Goal: Contribute content: Add original content to the website for others to see

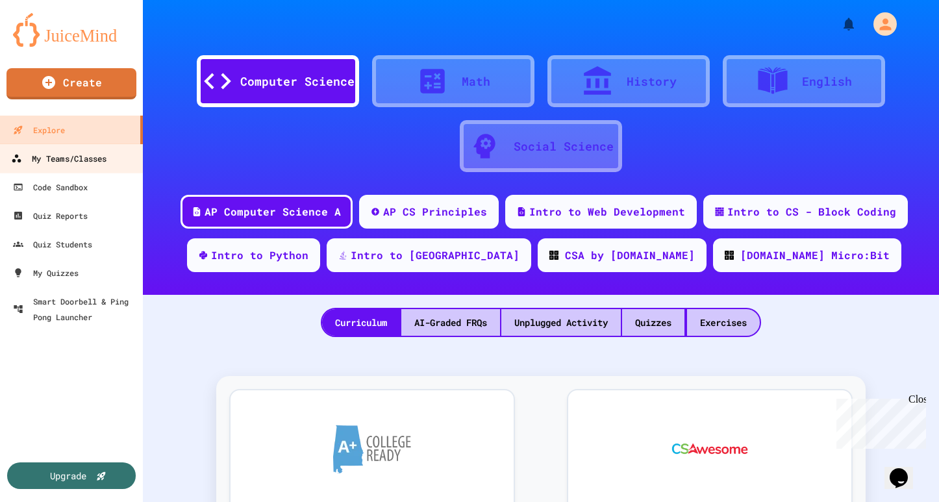
click at [77, 154] on div "My Teams/Classes" at bounding box center [58, 159] width 95 height 16
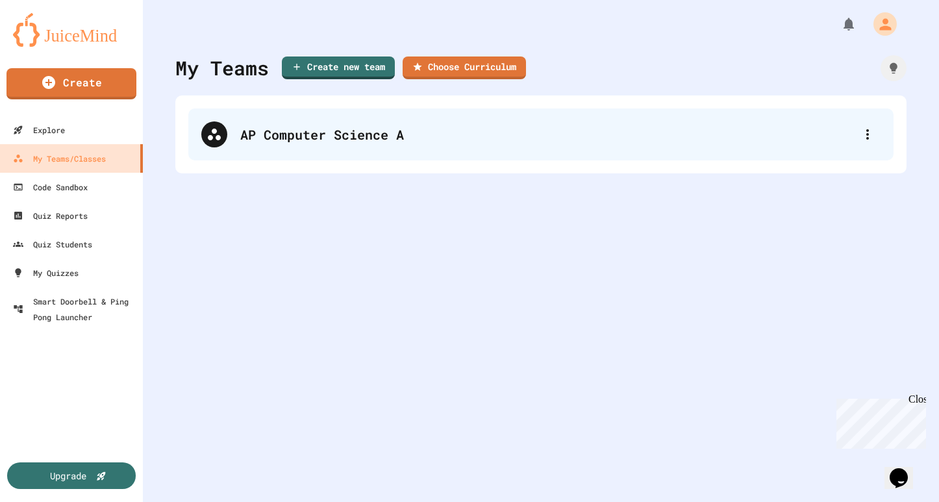
click at [311, 134] on div "AP Computer Science A" at bounding box center [547, 134] width 614 height 19
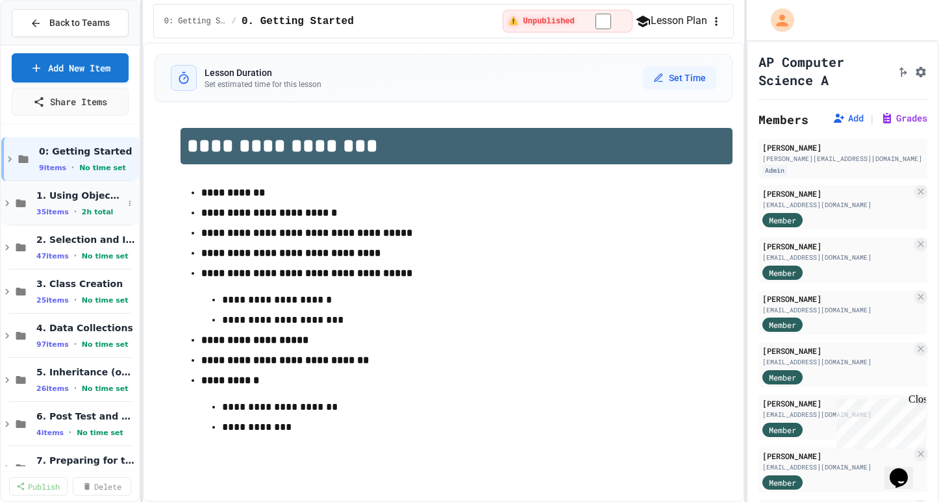
click at [72, 199] on span "1. Using Objects and Methods" at bounding box center [79, 196] width 87 height 12
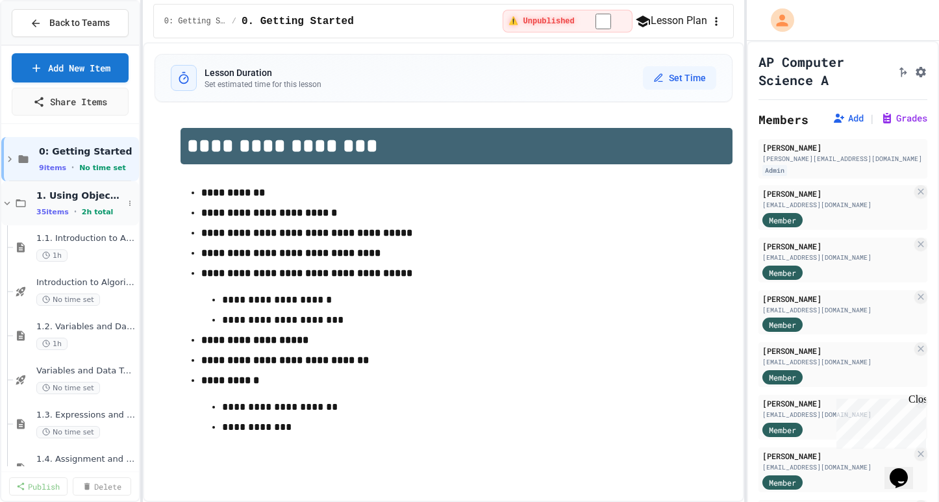
click at [83, 213] on span "2h total" at bounding box center [98, 212] width 32 height 8
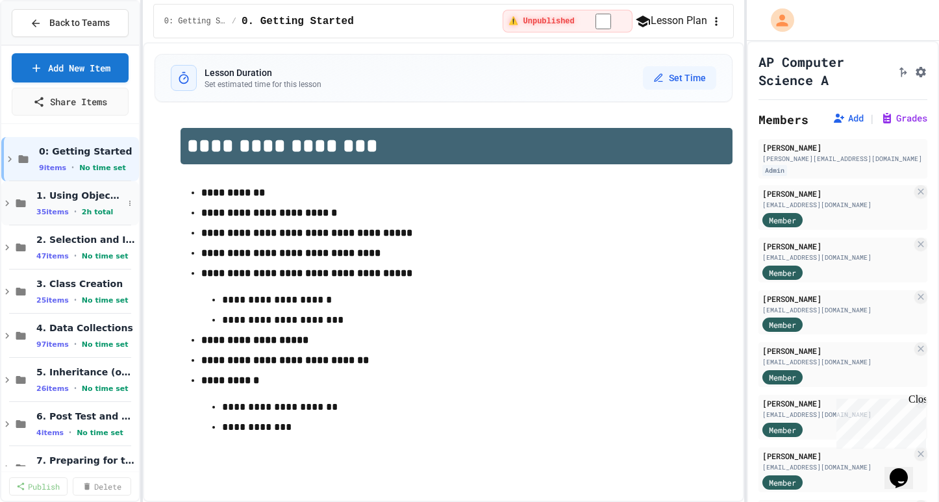
click at [82, 214] on span "2h total" at bounding box center [98, 212] width 32 height 8
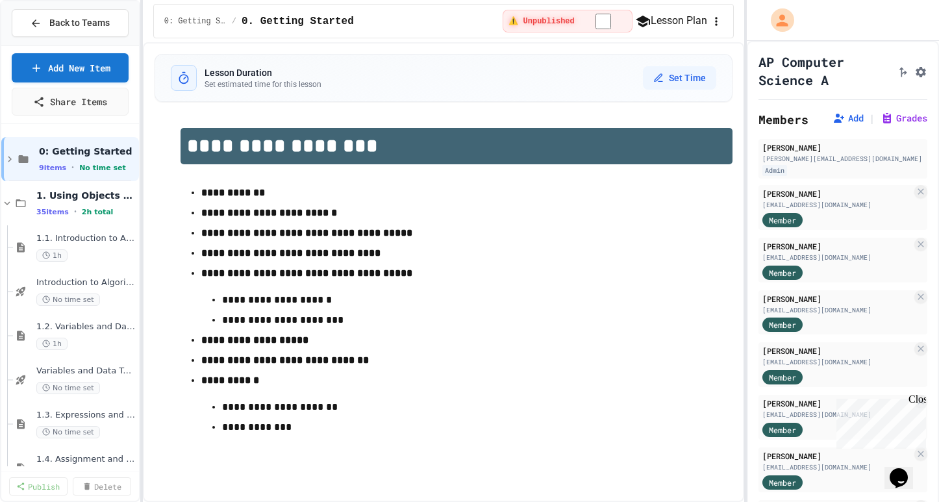
click at [82, 214] on span "2h total" at bounding box center [98, 212] width 32 height 8
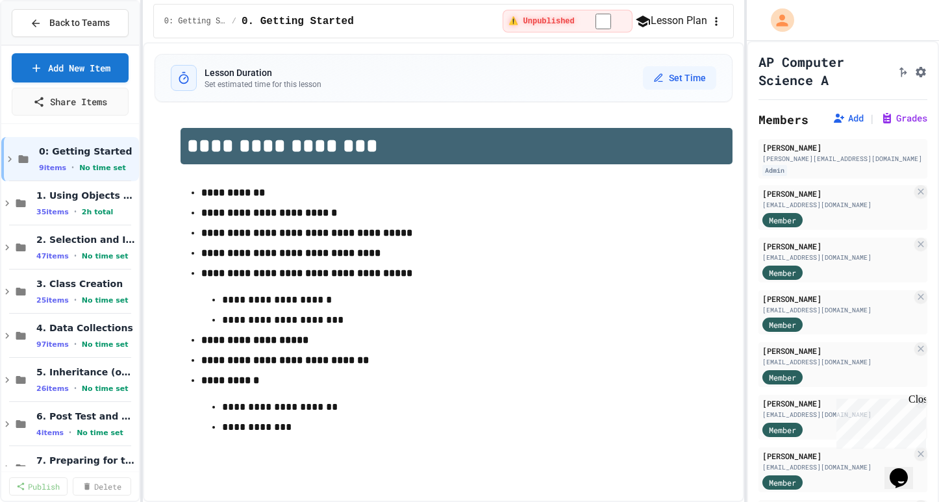
click at [82, 214] on span "2h total" at bounding box center [98, 212] width 32 height 8
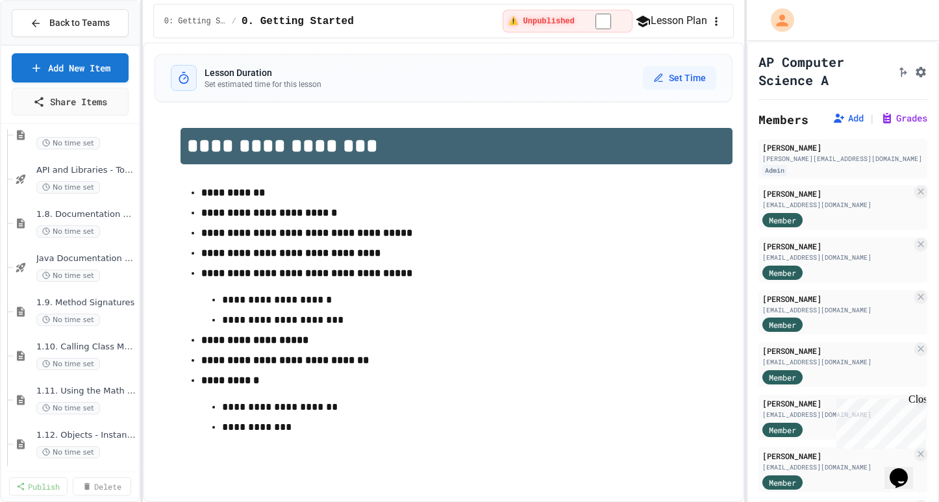
scroll to position [556, 0]
click at [52, 299] on span "1.9. Method Signatures" at bounding box center [79, 300] width 87 height 11
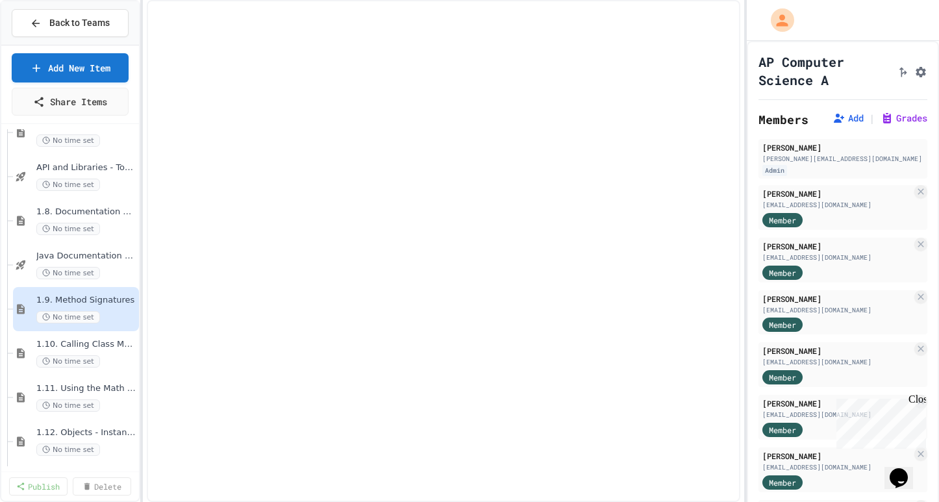
select select "***"
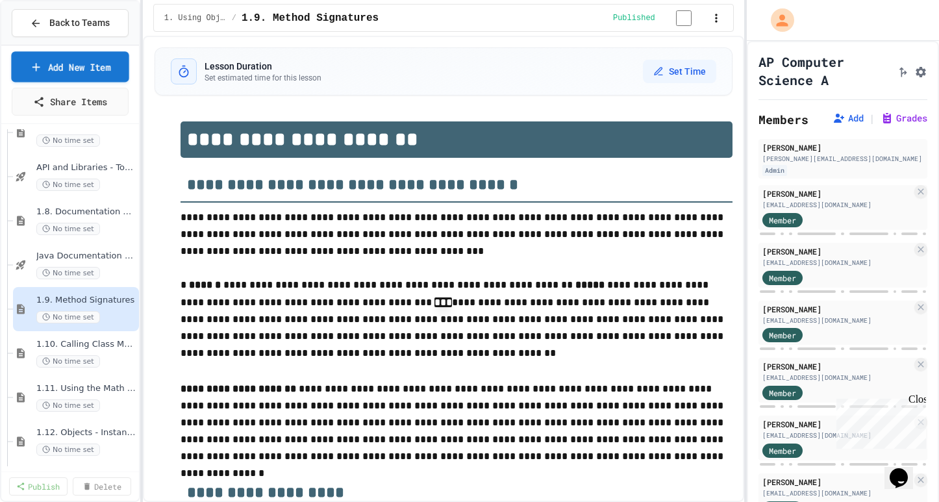
click at [78, 63] on link "Add New Item" at bounding box center [69, 66] width 117 height 31
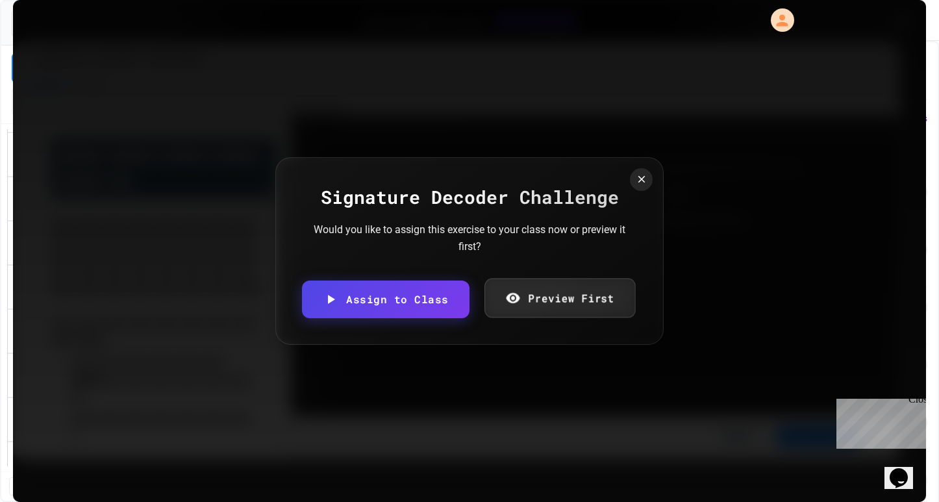
click at [515, 306] on link "Preview First" at bounding box center [559, 298] width 151 height 40
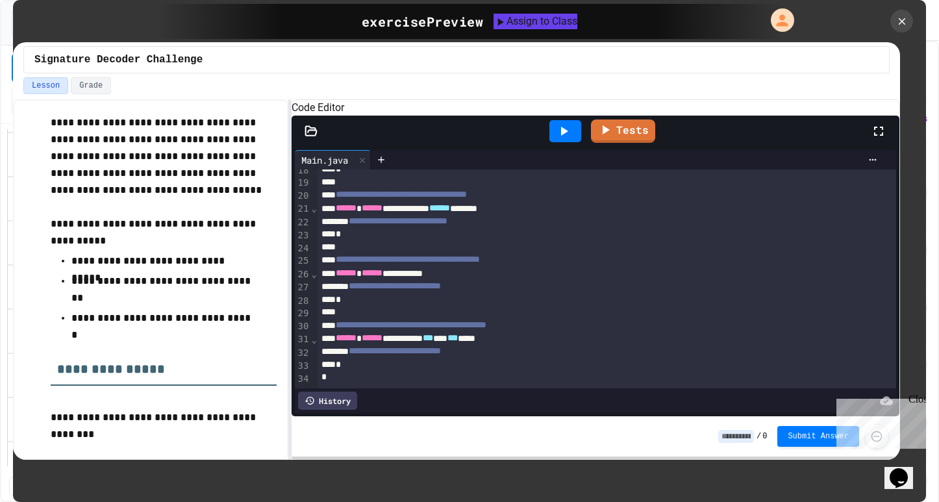
scroll to position [0, 0]
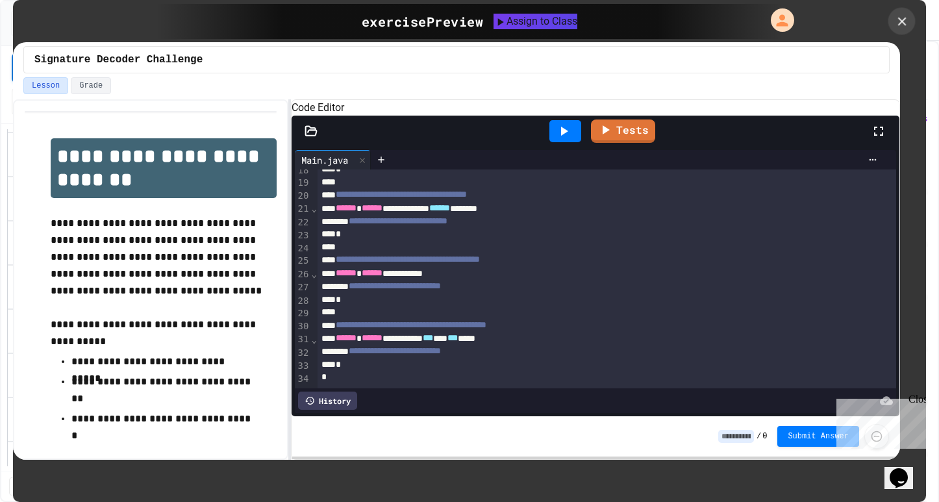
click at [903, 18] on icon at bounding box center [901, 21] width 14 height 14
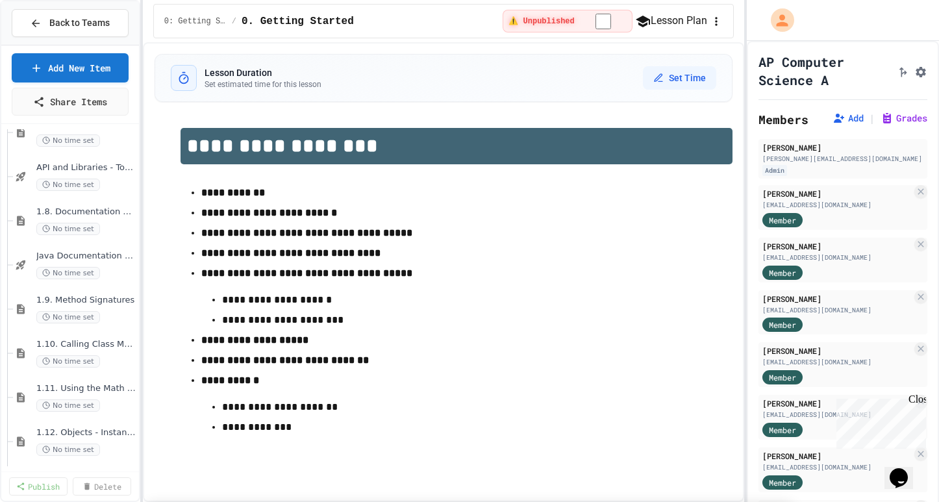
scroll to position [2131, 0]
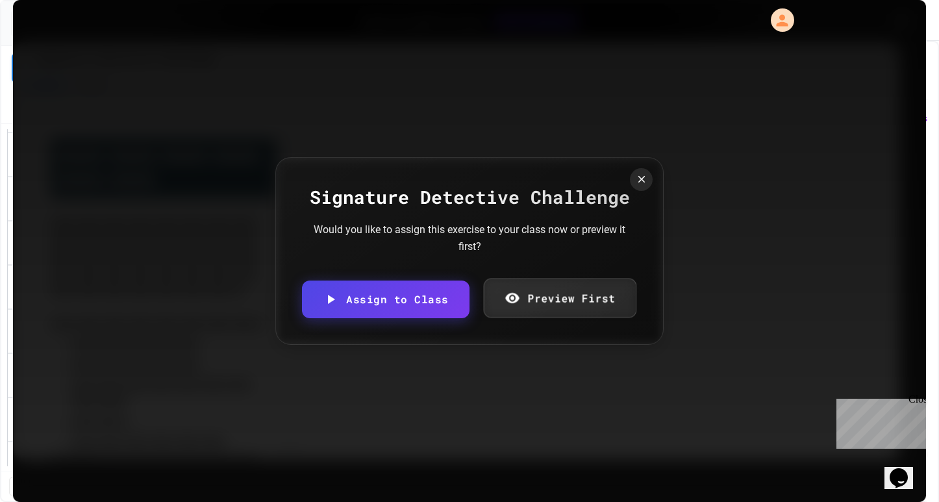
click at [541, 299] on link "Preview First" at bounding box center [559, 298] width 153 height 40
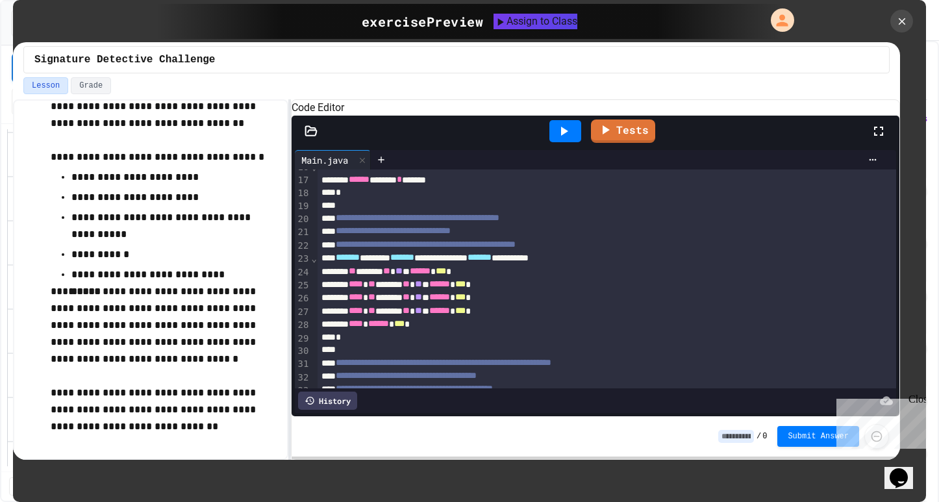
scroll to position [289, 0]
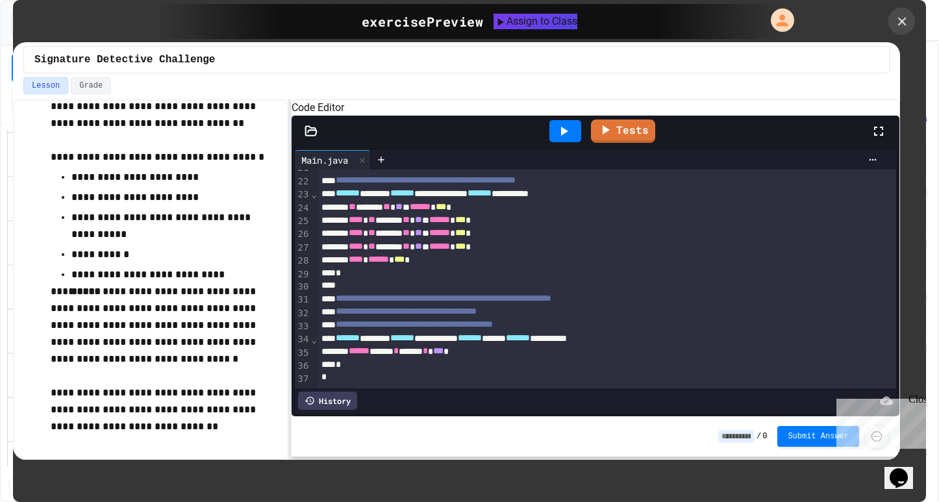
click at [902, 21] on icon at bounding box center [901, 21] width 8 height 8
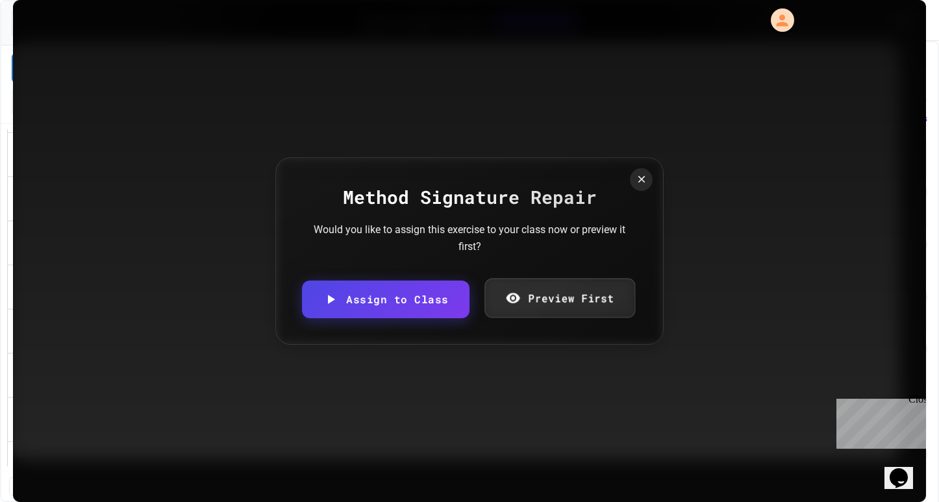
click at [535, 295] on link "Preview First" at bounding box center [559, 298] width 151 height 40
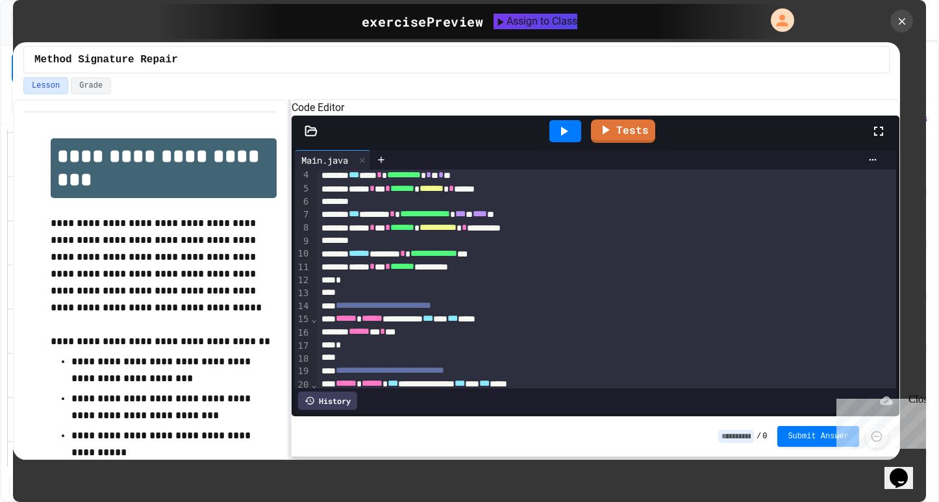
scroll to position [0, 0]
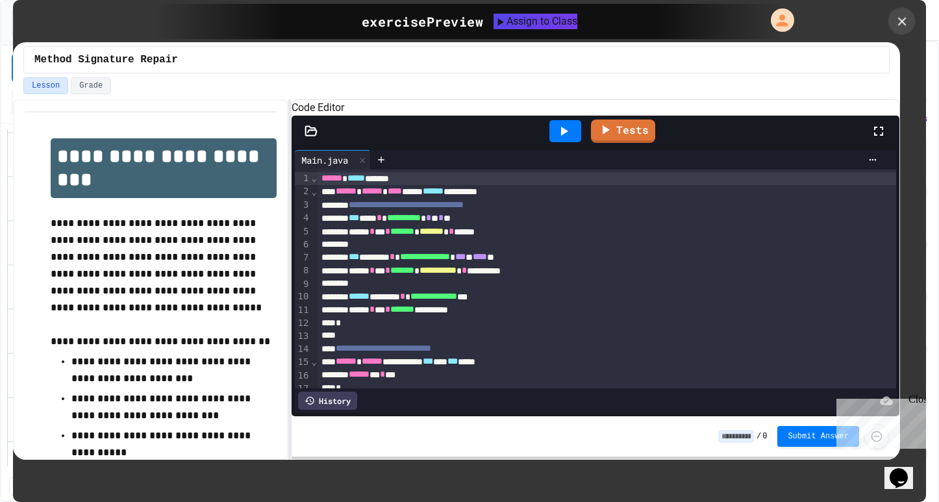
click at [901, 14] on icon at bounding box center [901, 21] width 14 height 14
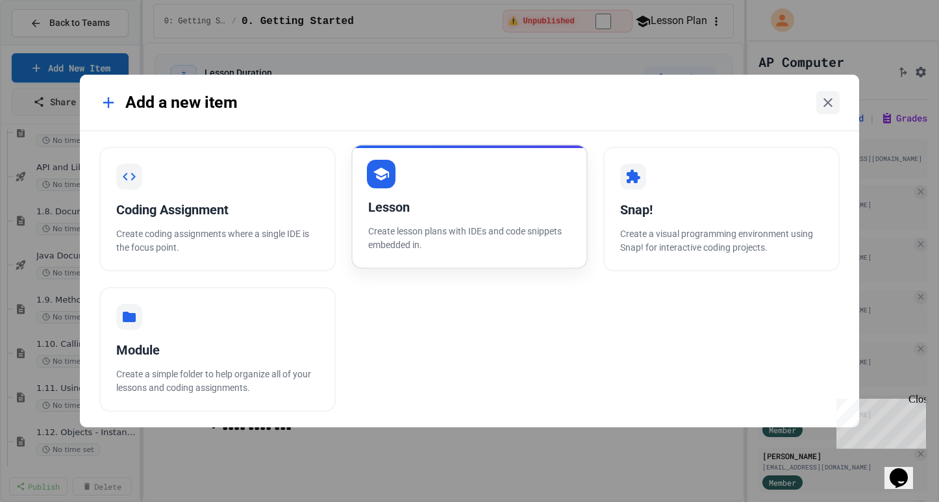
click at [445, 242] on p "Create lesson plans with IDEs and code snippets embedded in." at bounding box center [469, 238] width 203 height 27
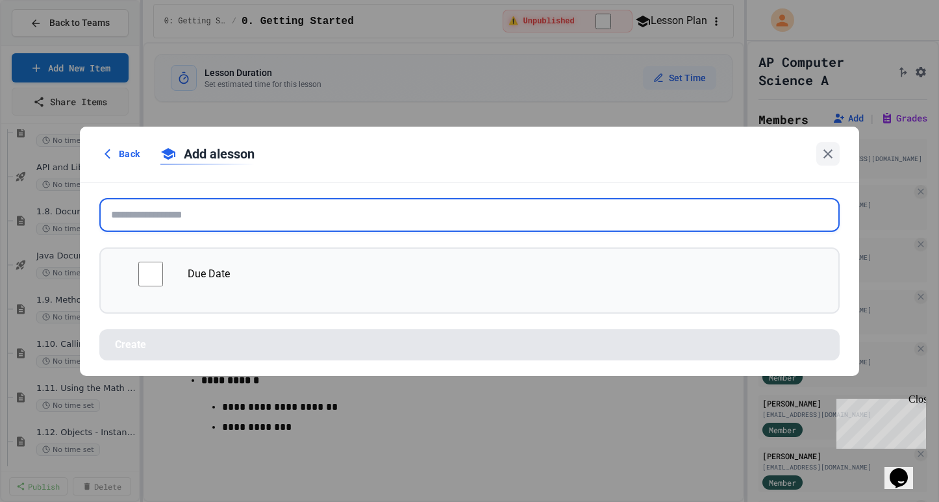
click at [200, 218] on input "text" at bounding box center [469, 215] width 740 height 34
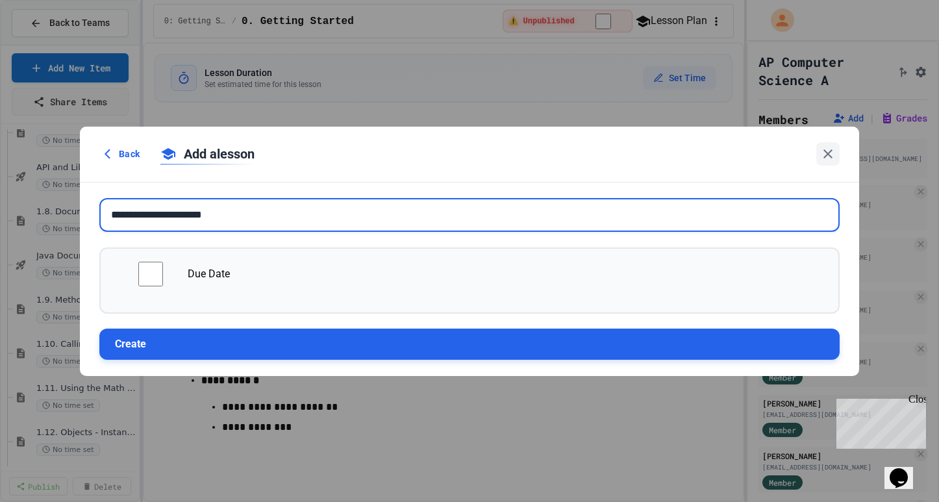
type input "**********"
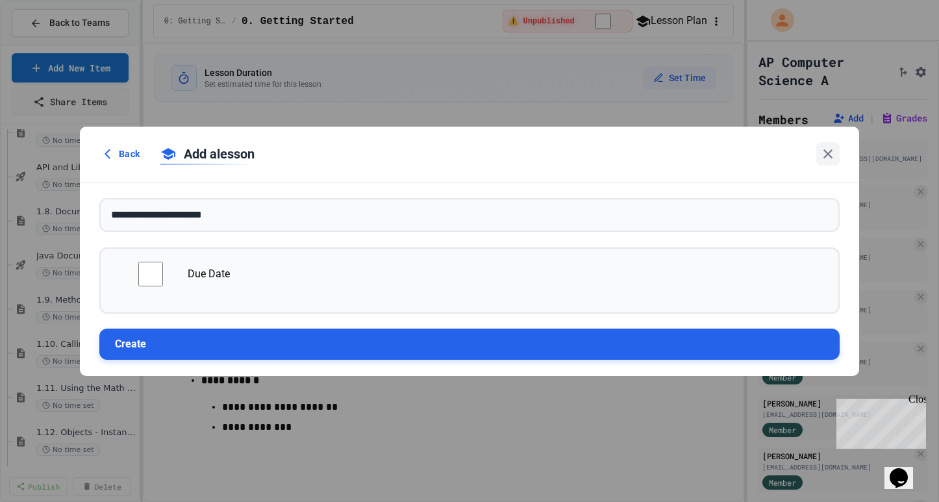
click at [130, 346] on button "Create" at bounding box center [469, 343] width 740 height 31
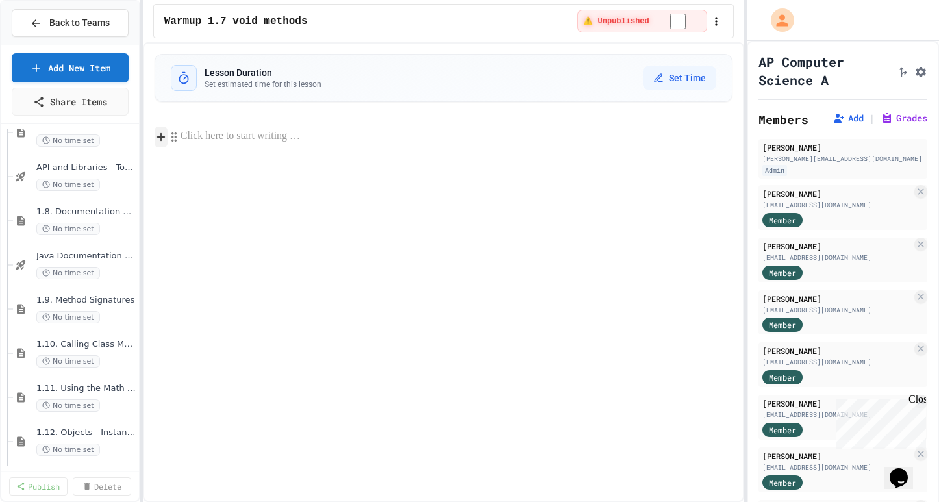
click at [157, 132] on icon at bounding box center [161, 136] width 12 height 13
click at [166, 131] on icon at bounding box center [161, 136] width 12 height 13
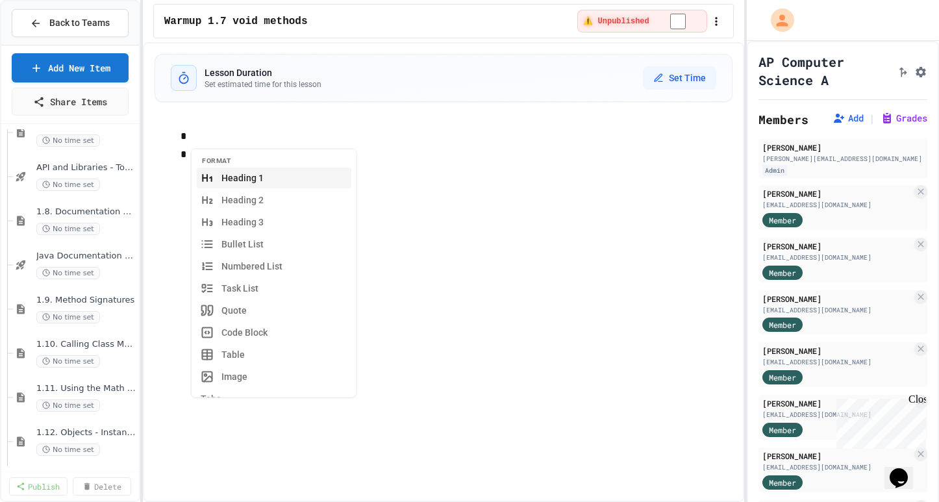
click at [193, 134] on p "*" at bounding box center [456, 137] width 552 height 18
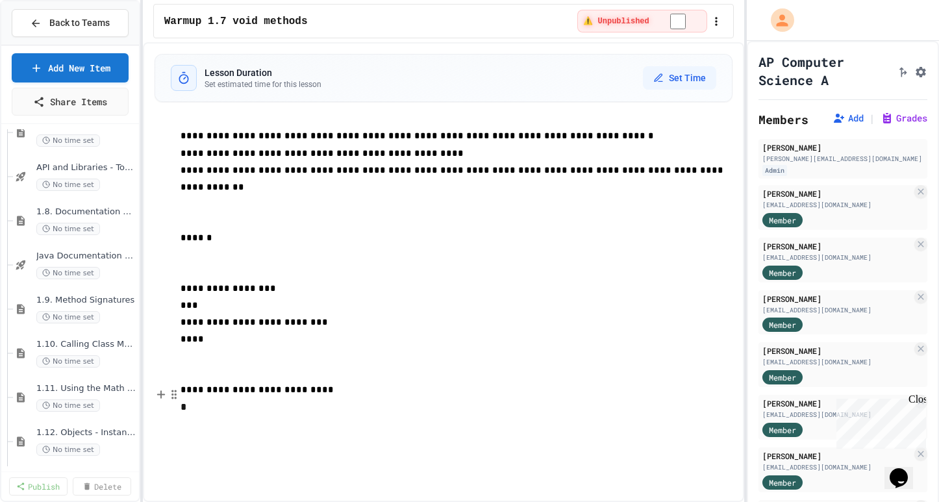
click at [193, 392] on body "**********" at bounding box center [469, 251] width 939 height 502
click at [711, 21] on icon "button" at bounding box center [715, 21] width 13 height 13
click at [640, 501] on div at bounding box center [469, 503] width 939 height 0
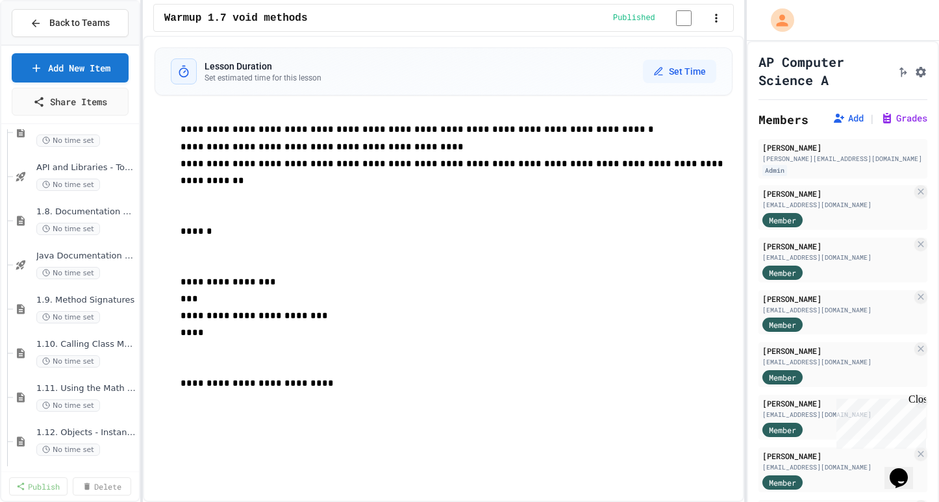
click at [715, 23] on icon "button" at bounding box center [716, 18] width 2 height 8
click at [273, 73] on h3 "Lesson Duration" at bounding box center [262, 66] width 117 height 13
click at [660, 69] on button "Set Time" at bounding box center [679, 71] width 73 height 23
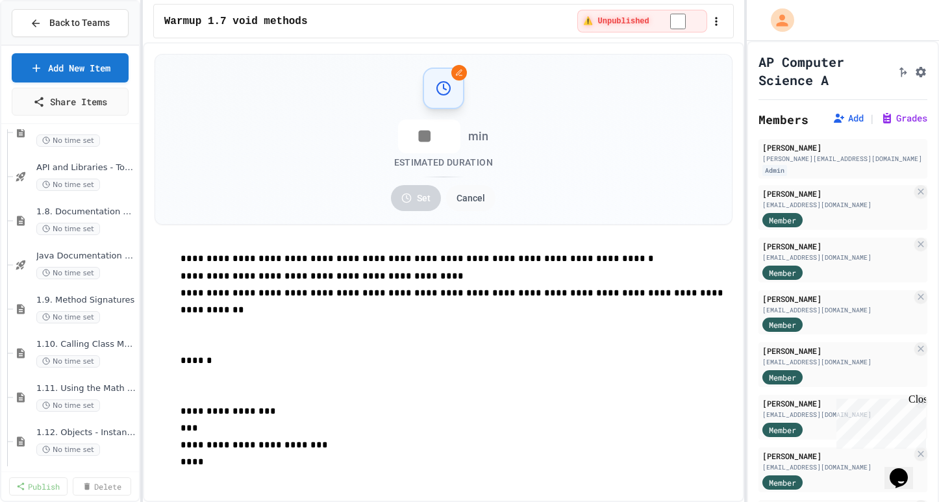
click at [714, 18] on icon "button" at bounding box center [715, 21] width 13 height 13
click at [100, 501] on div at bounding box center [469, 503] width 939 height 0
click at [96, 64] on link "Add New Item" at bounding box center [69, 66] width 115 height 31
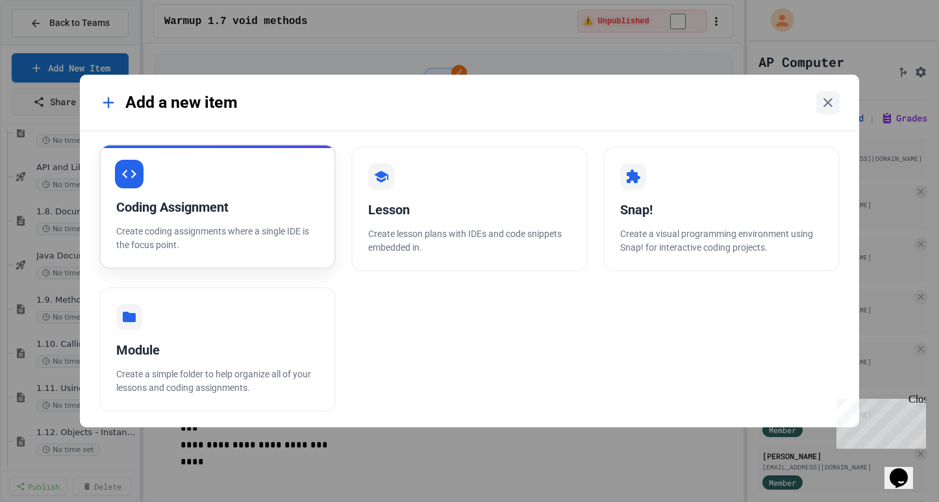
click at [250, 227] on p "Create coding assignments where a single IDE is the focus point." at bounding box center [217, 238] width 203 height 27
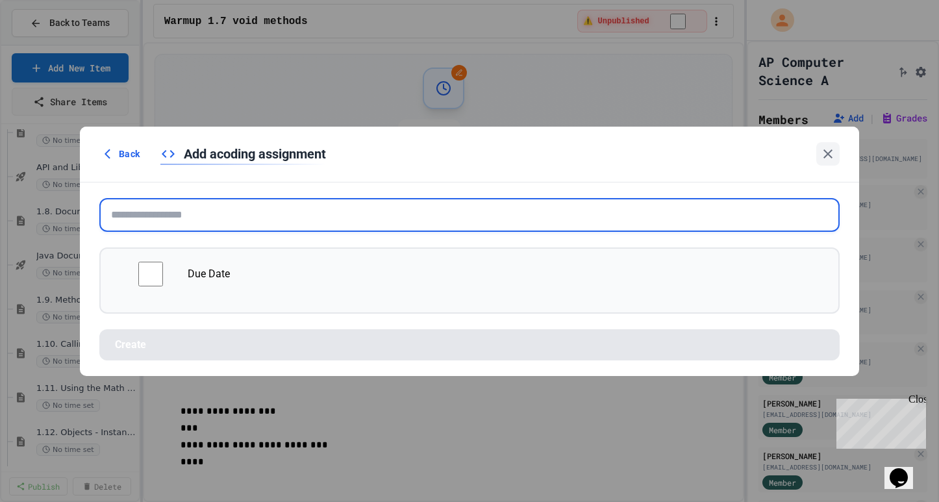
click at [223, 208] on input "text" at bounding box center [469, 215] width 740 height 34
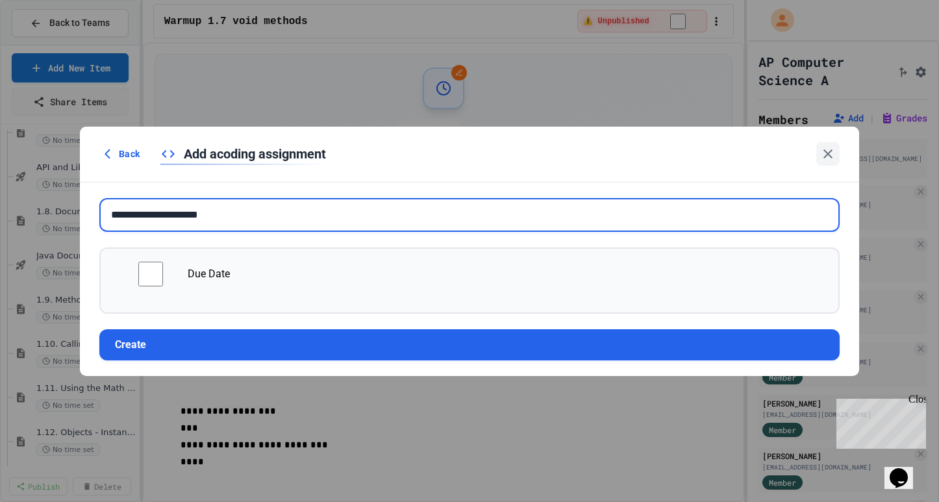
type input "**********"
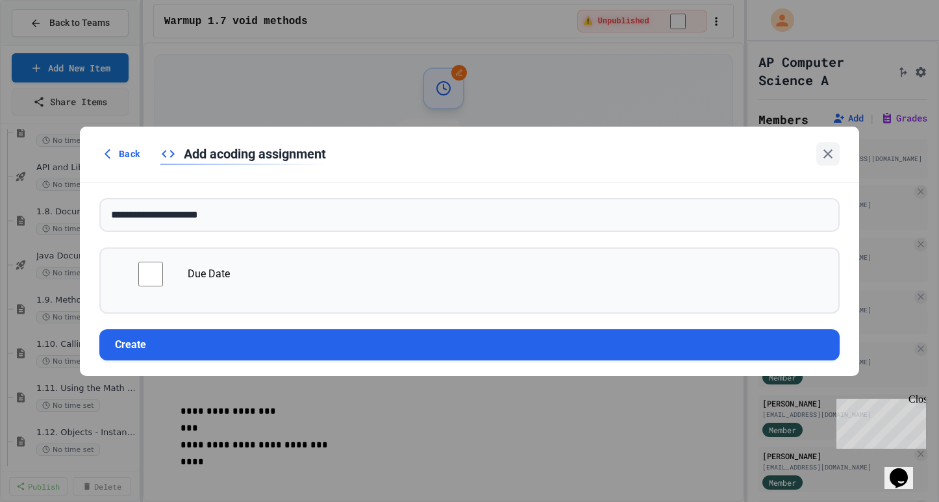
click at [188, 272] on span "Due Date" at bounding box center [209, 273] width 42 height 12
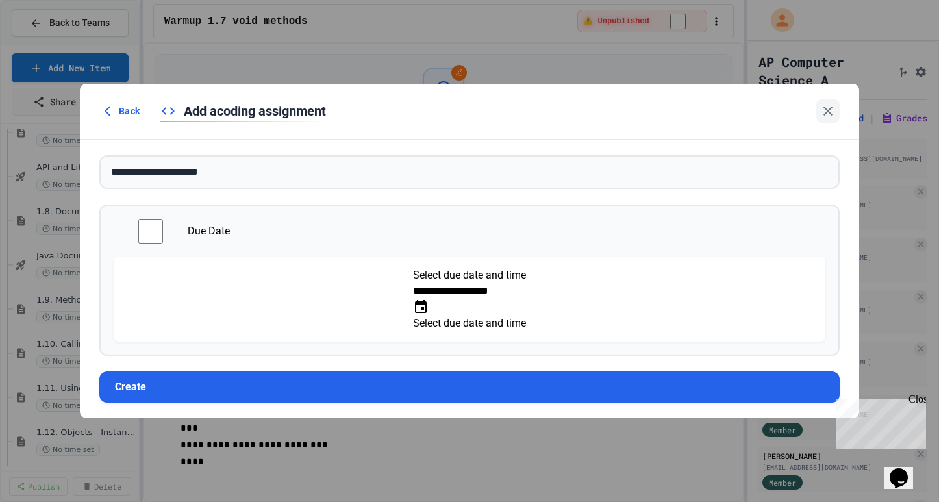
click at [413, 297] on input "**********" at bounding box center [465, 291] width 104 height 16
click at [413, 299] on input "**********" at bounding box center [465, 291] width 104 height 16
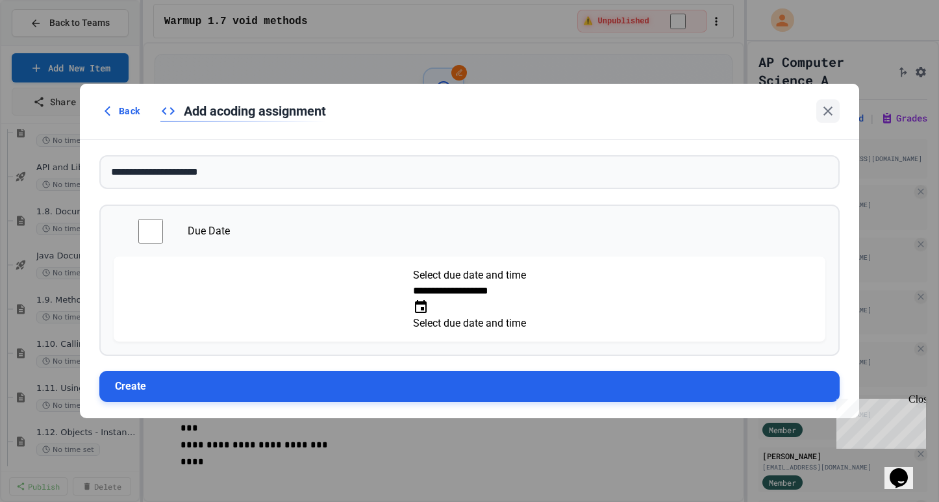
type input "**********"
click at [124, 371] on button "Create" at bounding box center [469, 386] width 740 height 31
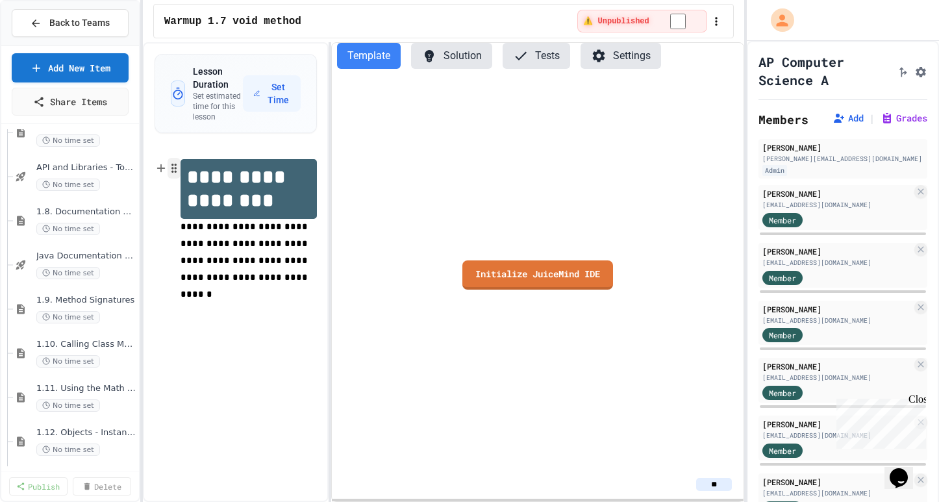
click at [172, 167] on circle "button" at bounding box center [172, 167] width 1 height 1
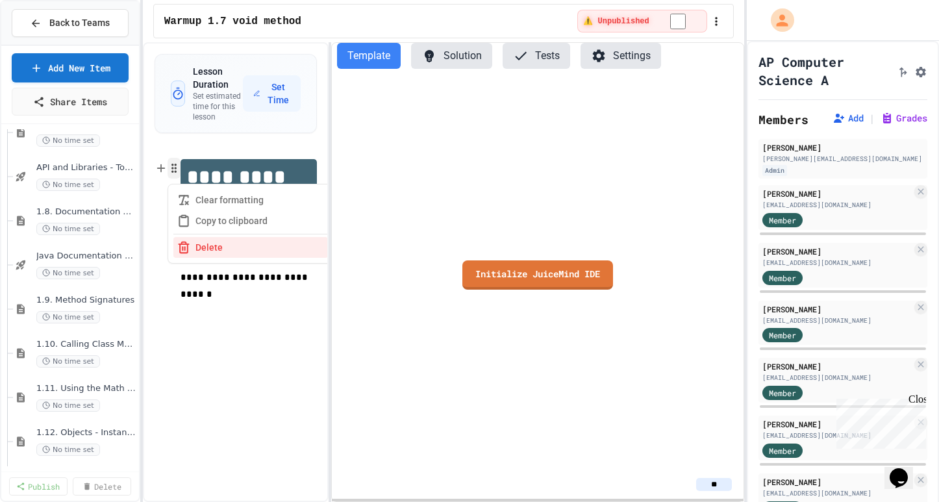
click at [172, 167] on circle "button" at bounding box center [172, 167] width 1 height 1
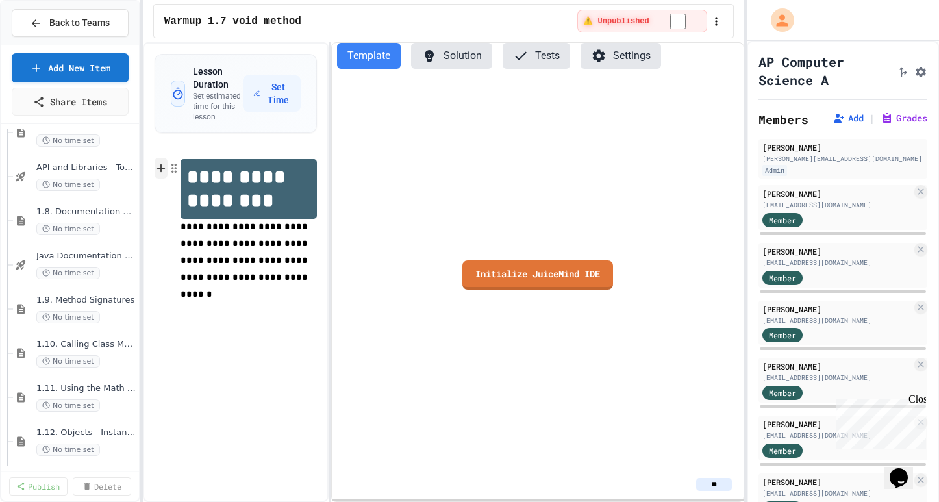
click at [161, 165] on icon at bounding box center [161, 168] width 0 height 7
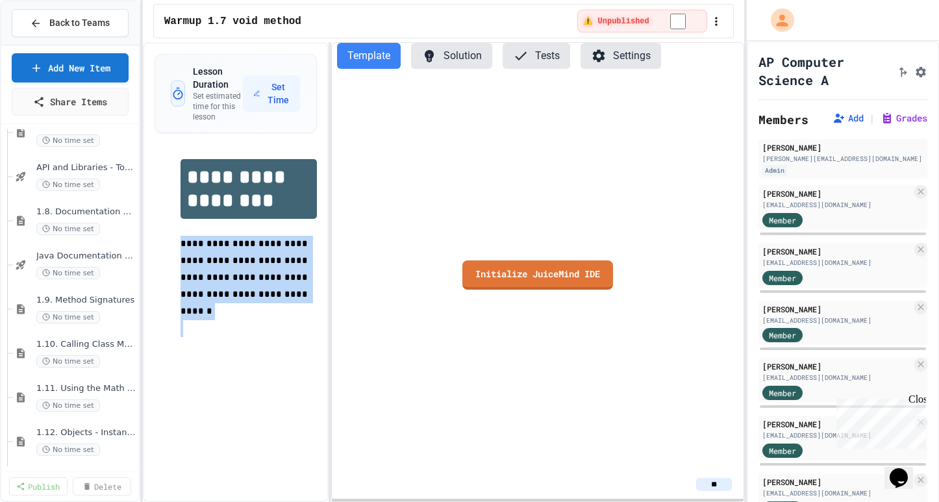
drag, startPoint x: 182, startPoint y: 243, endPoint x: 249, endPoint y: 314, distance: 96.9
click at [249, 314] on div "**********" at bounding box center [248, 248] width 137 height 178
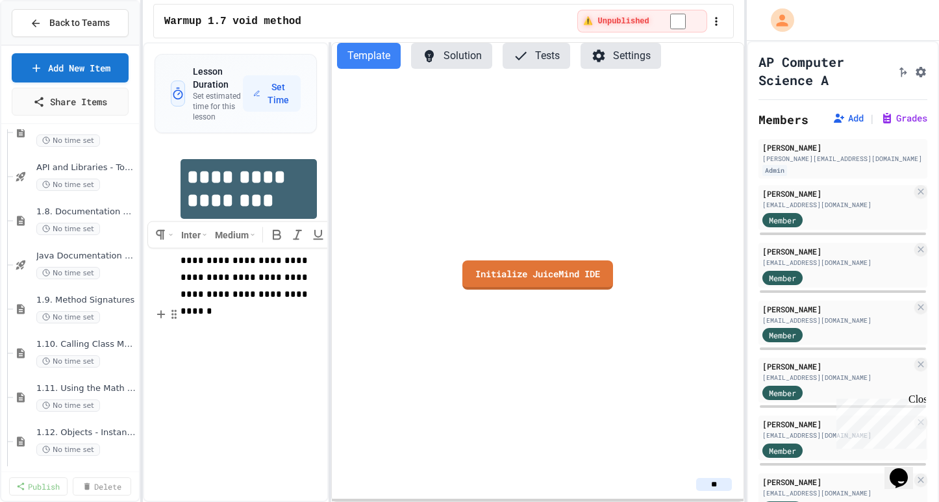
scroll to position [115, 0]
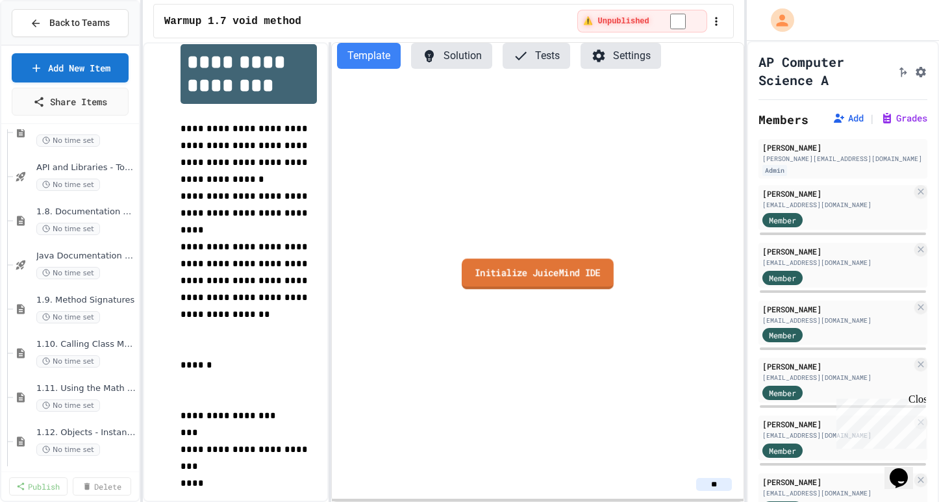
click at [576, 276] on link "Initialize JuiceMind IDE" at bounding box center [537, 273] width 152 height 31
